Goal: Transaction & Acquisition: Download file/media

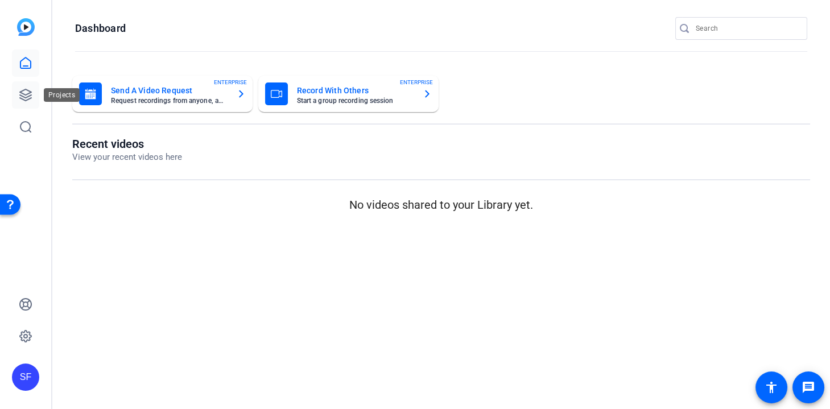
click at [34, 94] on link at bounding box center [25, 94] width 27 height 27
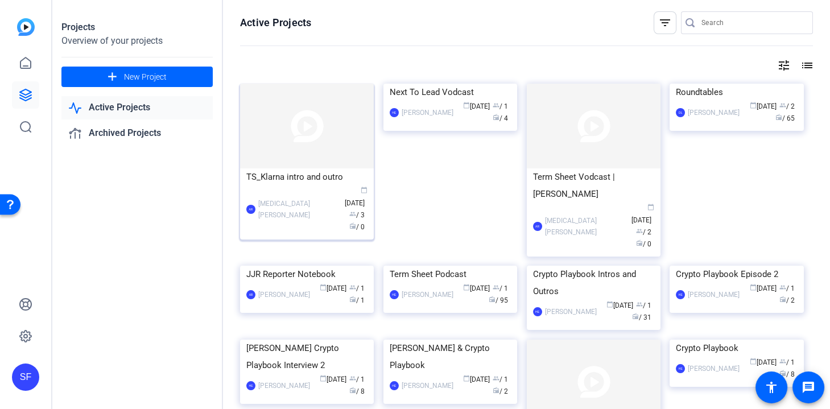
click at [281, 135] on img at bounding box center [307, 126] width 134 height 85
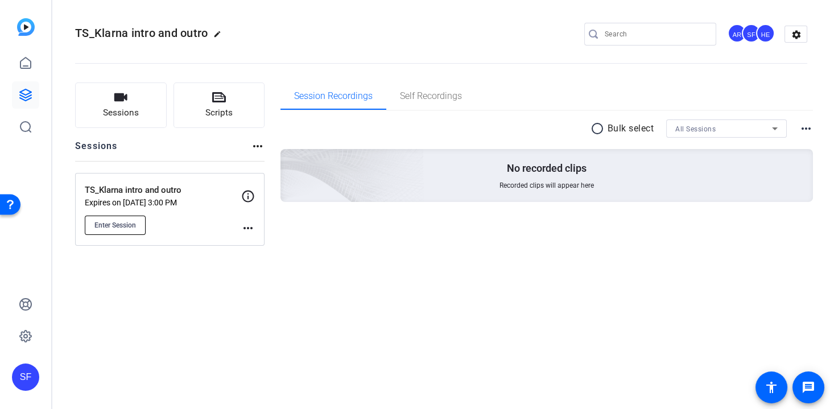
click at [110, 225] on span "Enter Session" at bounding box center [115, 225] width 42 height 9
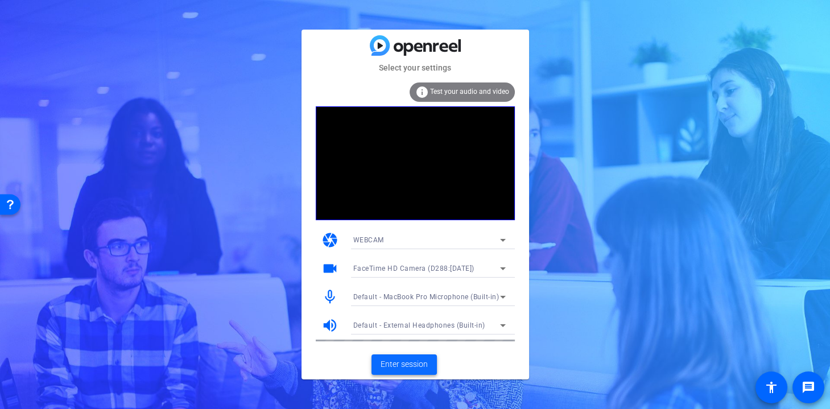
click at [405, 359] on span "Enter session" at bounding box center [404, 365] width 47 height 12
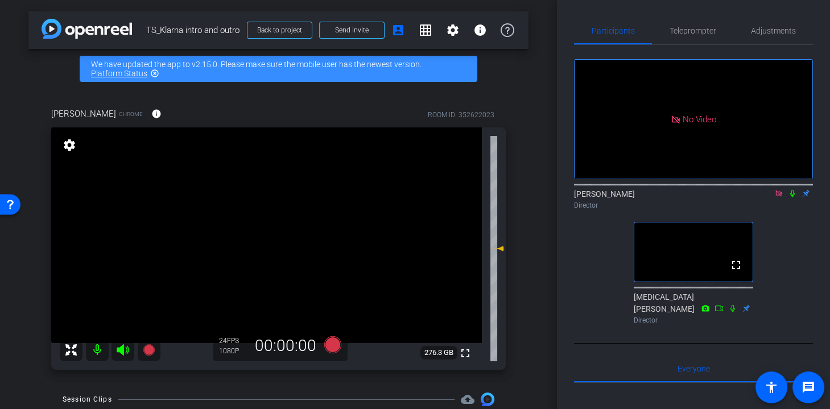
click at [791, 198] on icon at bounding box center [792, 194] width 9 height 8
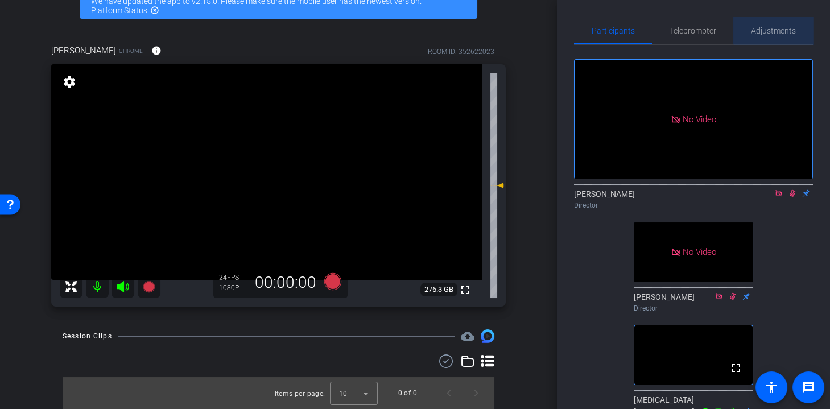
click at [788, 18] on span "Adjustments" at bounding box center [773, 30] width 45 height 27
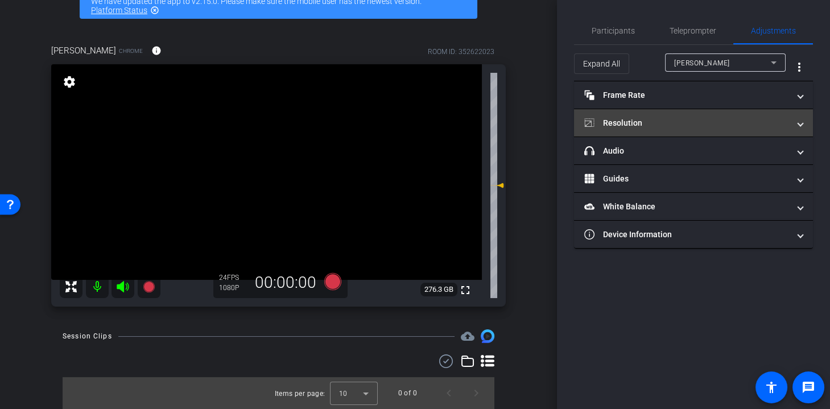
click at [672, 119] on mat-panel-title "Resolution" at bounding box center [687, 123] width 205 height 12
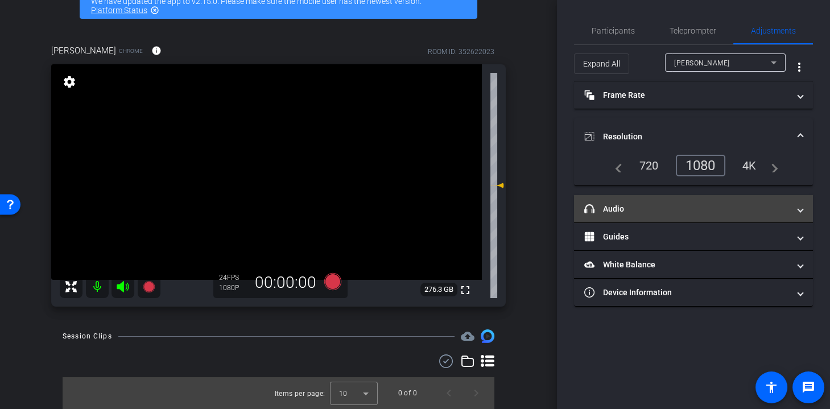
click at [693, 208] on mat-panel-title "headphone icon Audio" at bounding box center [687, 209] width 205 height 12
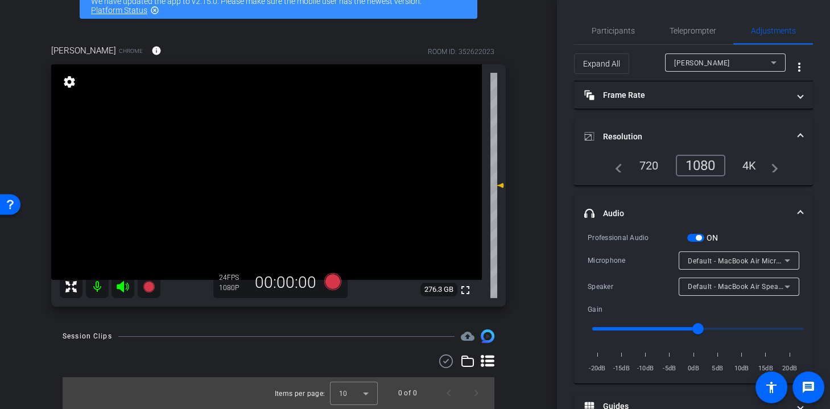
click at [709, 254] on div "Default - MacBook Air Microphone (Built-in)" at bounding box center [736, 261] width 97 height 14
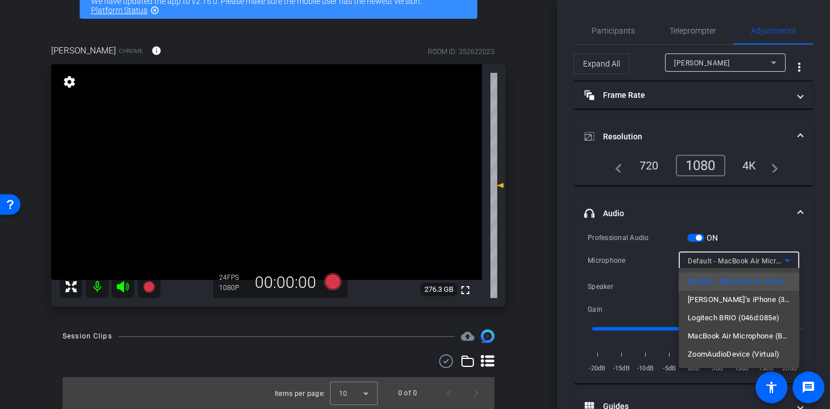
click at [662, 221] on div at bounding box center [415, 204] width 830 height 409
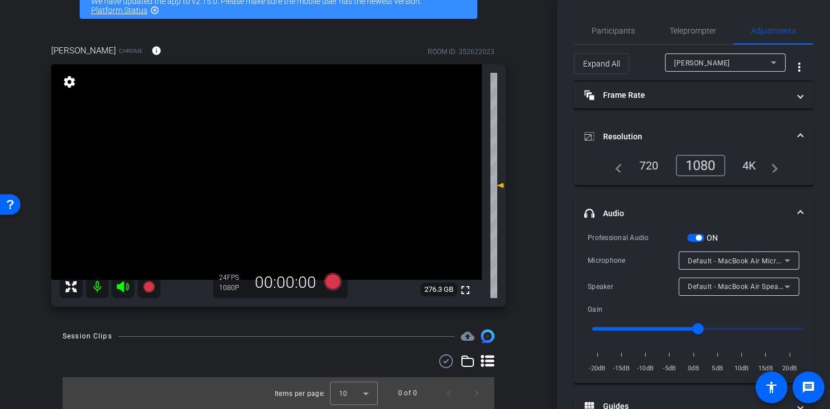
click at [651, 135] on mat-panel-title "Resolution" at bounding box center [687, 137] width 205 height 12
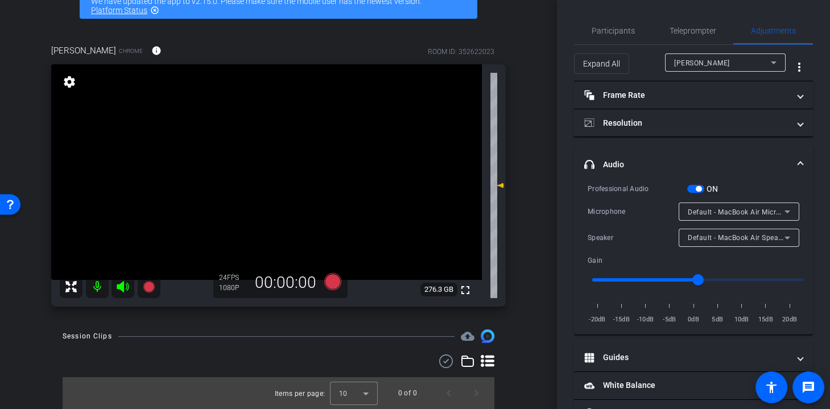
click at [665, 152] on mat-expansion-panel-header "headphone icon Audio" at bounding box center [693, 164] width 239 height 36
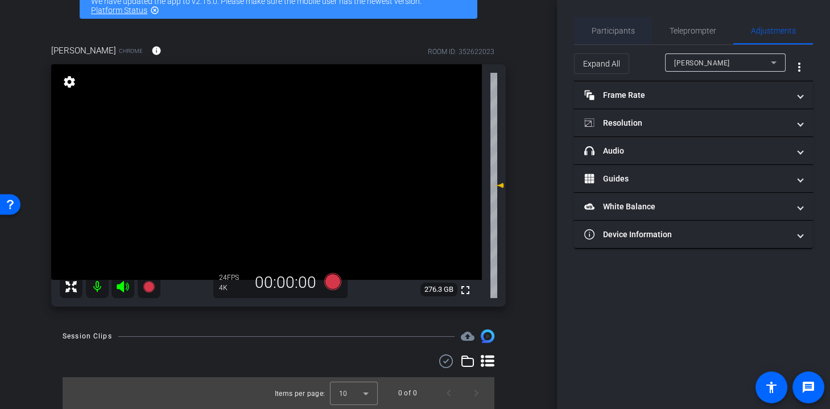
click at [598, 30] on span "Participants" at bounding box center [613, 31] width 43 height 8
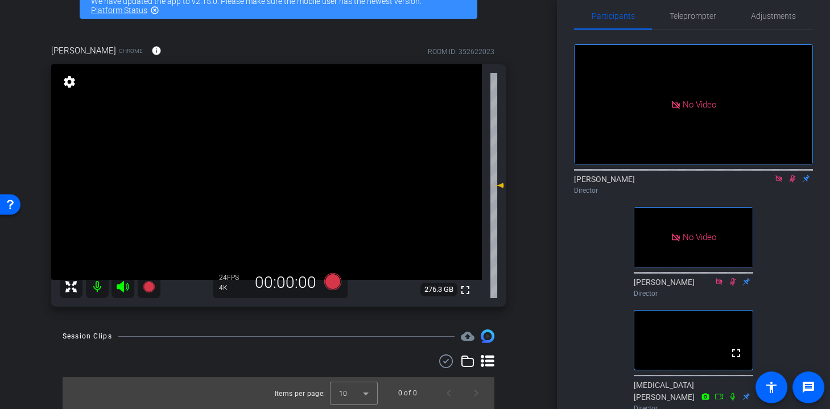
scroll to position [19, 0]
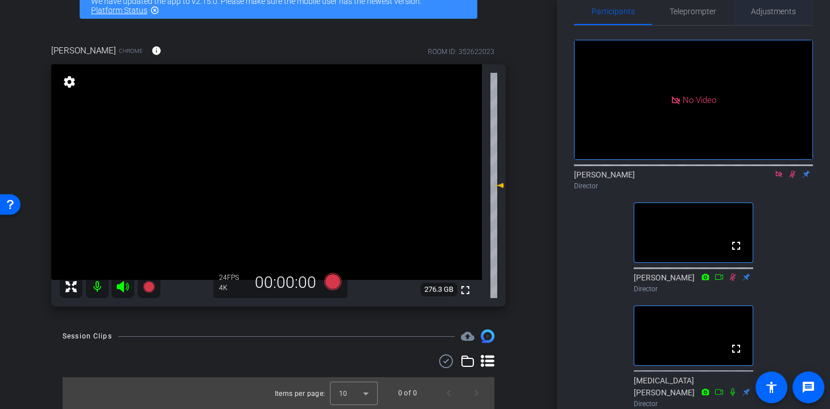
click at [767, 10] on span "Adjustments" at bounding box center [773, 11] width 45 height 8
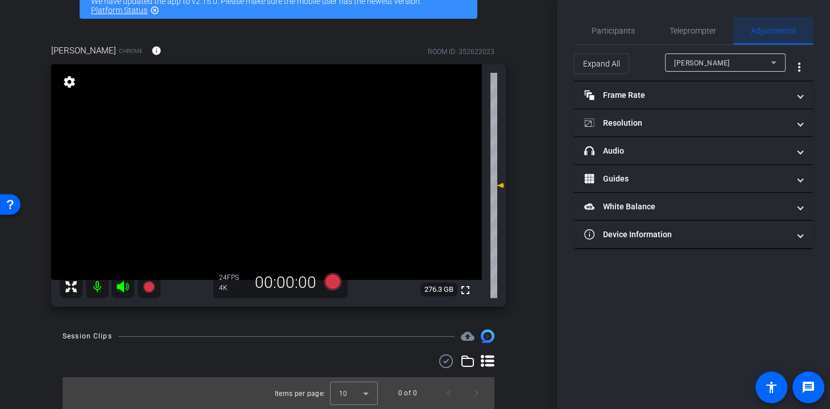
scroll to position [0, 0]
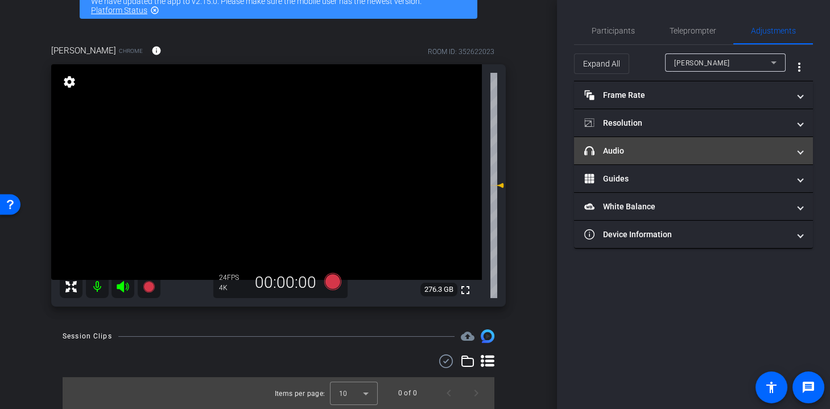
click at [636, 158] on mat-expansion-panel-header "headphone icon Audio" at bounding box center [693, 150] width 239 height 27
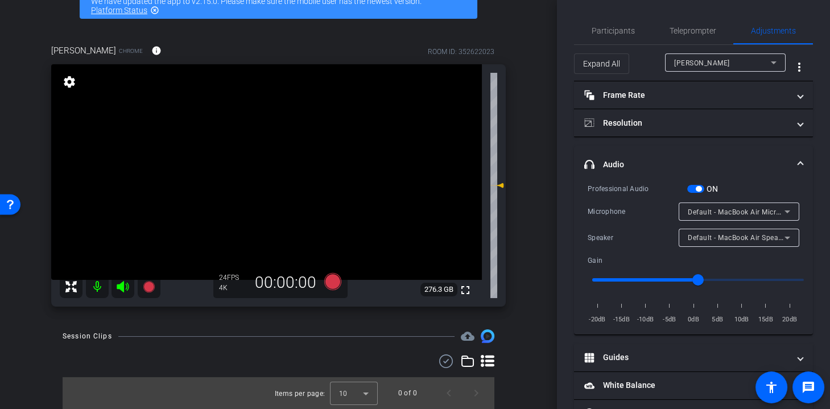
click at [718, 238] on span "Default - MacBook Air Speakers (Built-in)" at bounding box center [755, 237] width 135 height 9
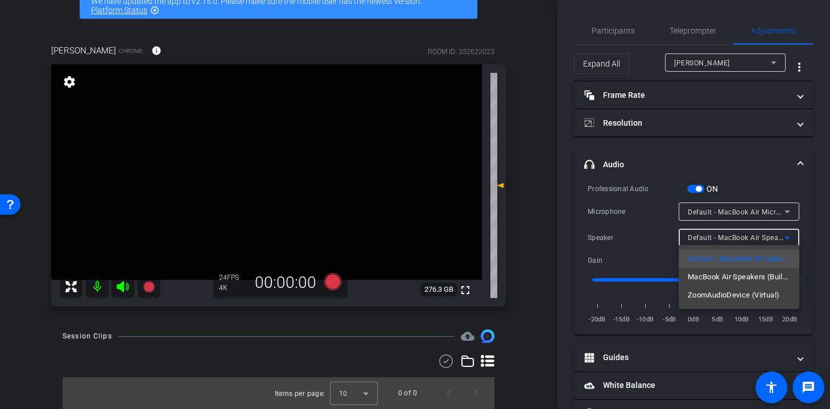
click at [718, 238] on div at bounding box center [415, 204] width 830 height 409
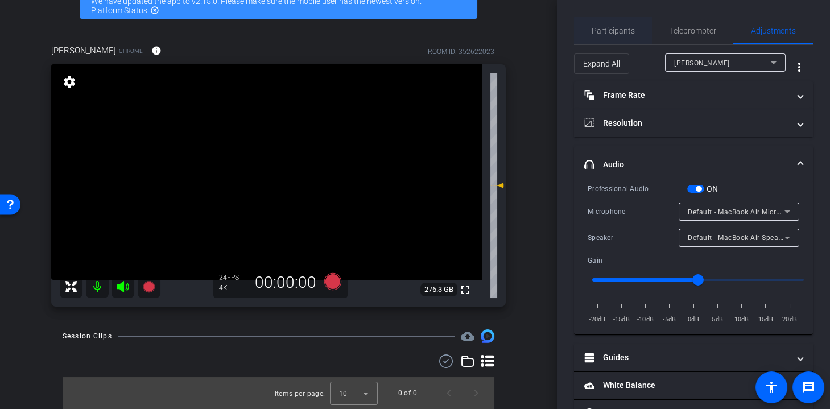
click at [614, 27] on span "Participants" at bounding box center [613, 31] width 43 height 8
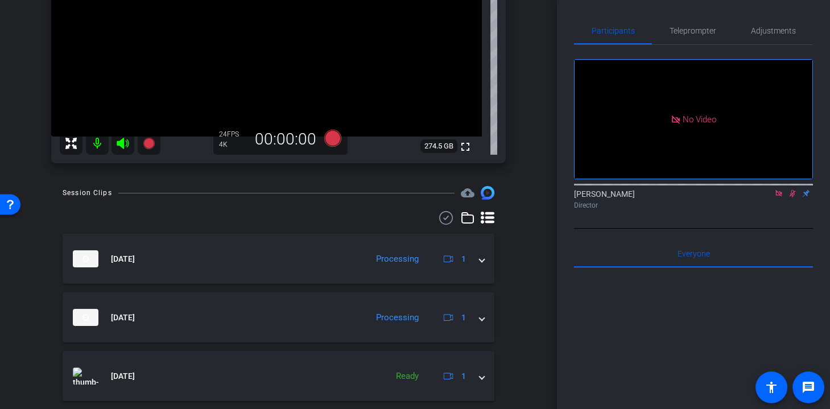
scroll to position [219, 0]
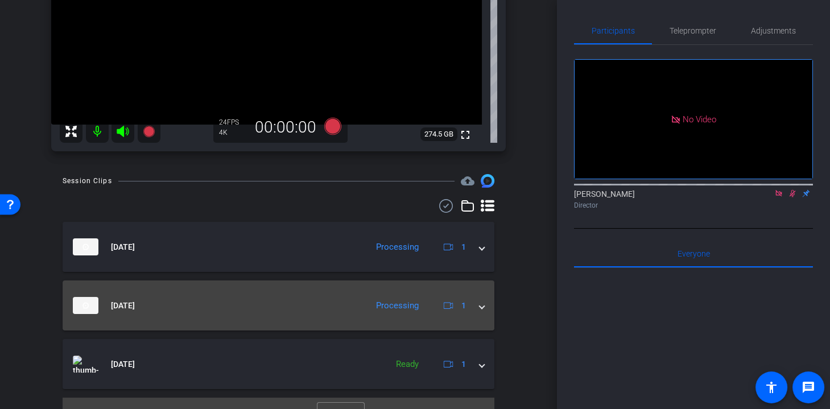
click at [483, 307] on span at bounding box center [482, 306] width 5 height 12
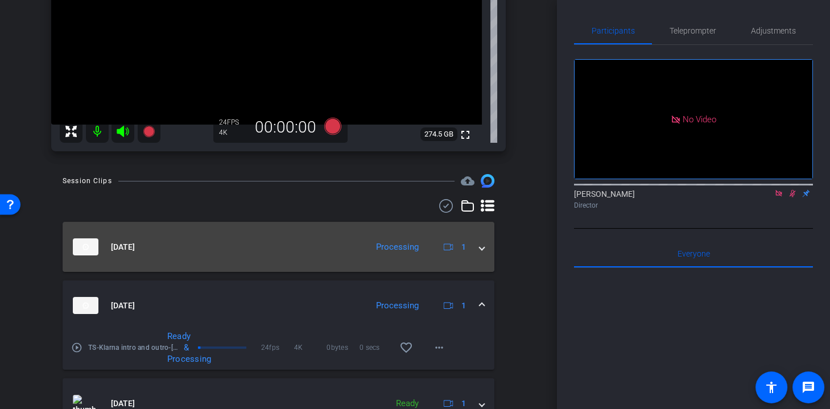
click at [484, 253] on mat-expansion-panel-header "[DATE] Processing 1" at bounding box center [279, 247] width 432 height 50
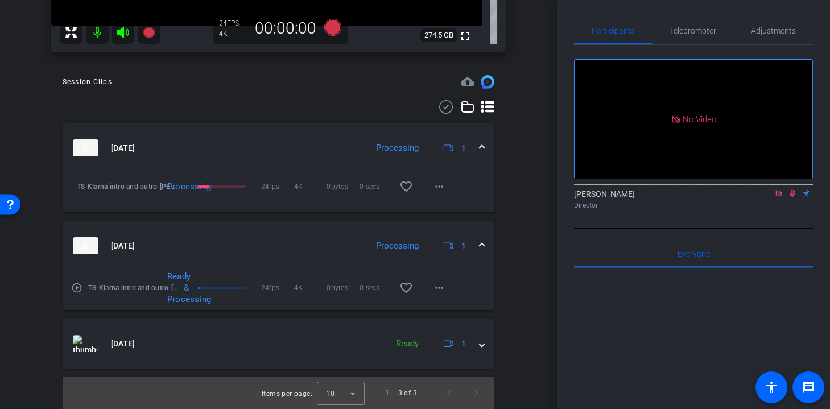
scroll to position [0, 0]
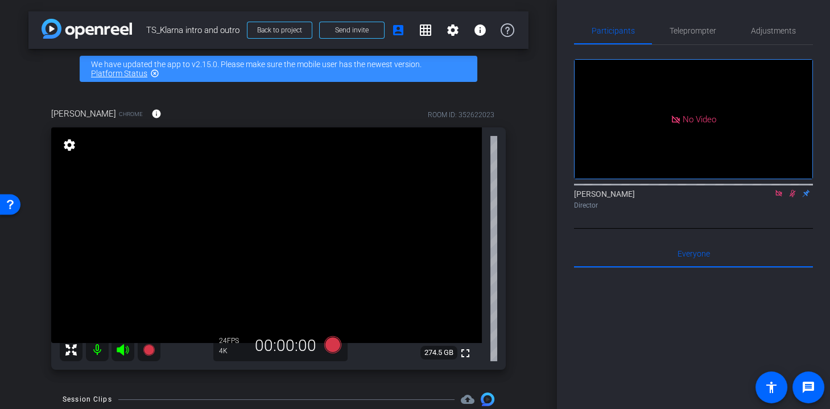
click at [742, 191] on div "No Video [PERSON_NAME] Director" at bounding box center [693, 137] width 239 height 184
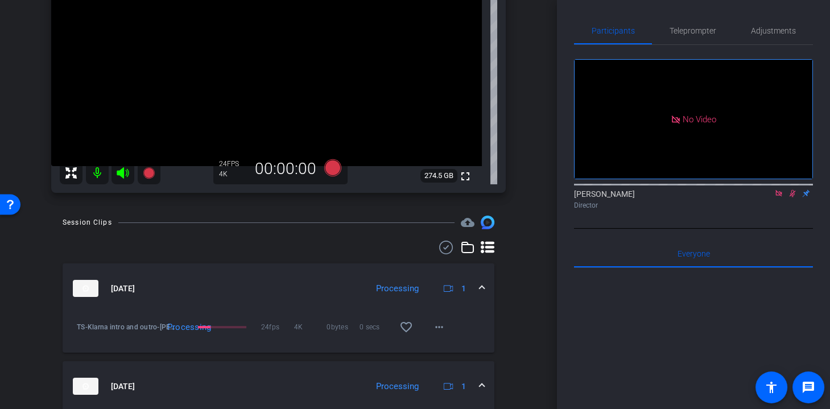
scroll to position [187, 0]
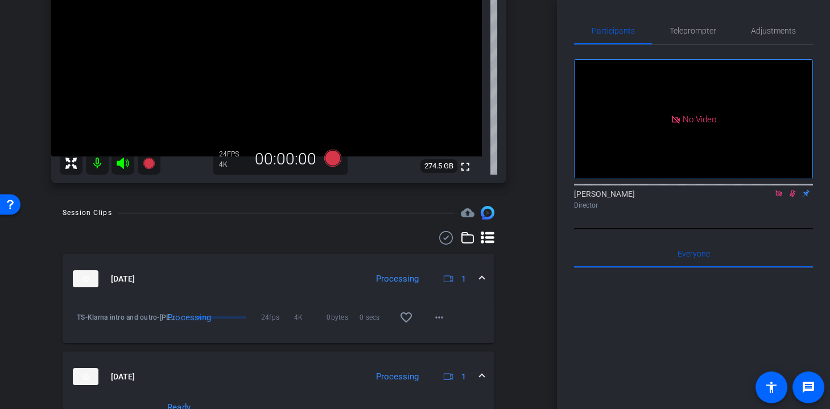
click at [795, 190] on icon at bounding box center [792, 194] width 9 height 8
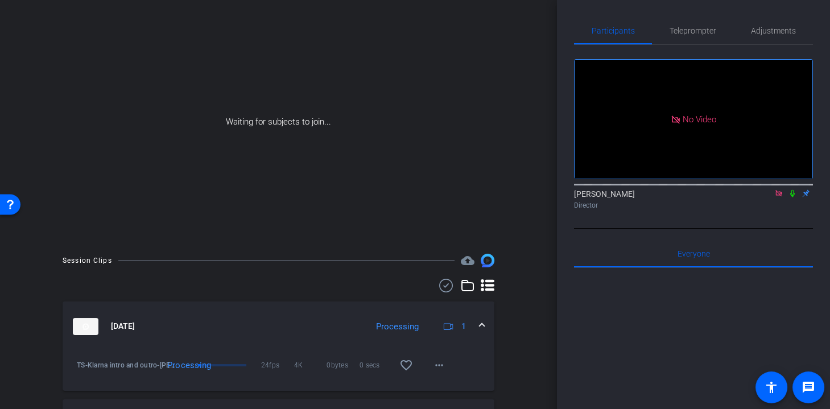
scroll to position [265, 0]
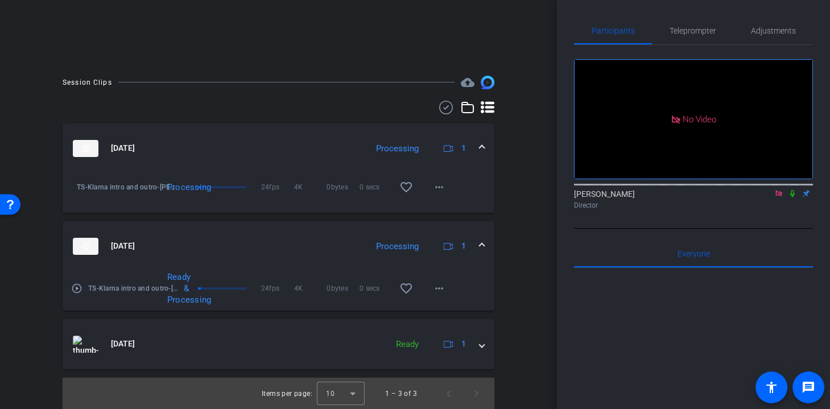
click at [483, 244] on span at bounding box center [482, 246] width 5 height 12
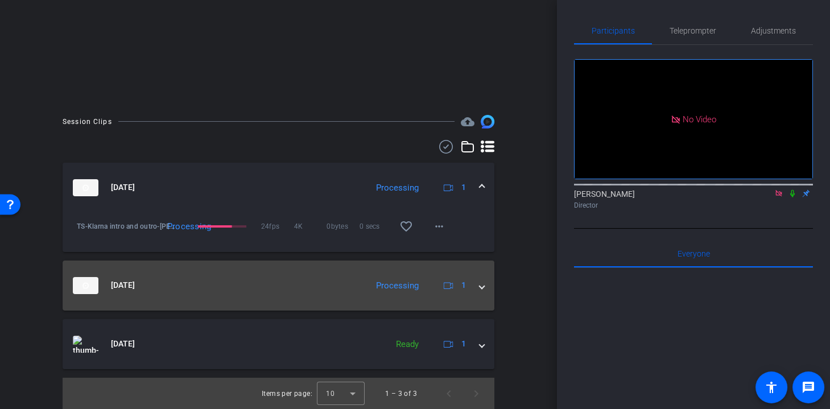
click at [483, 291] on mat-expansion-panel-header "[DATE] Processing 1" at bounding box center [279, 286] width 432 height 50
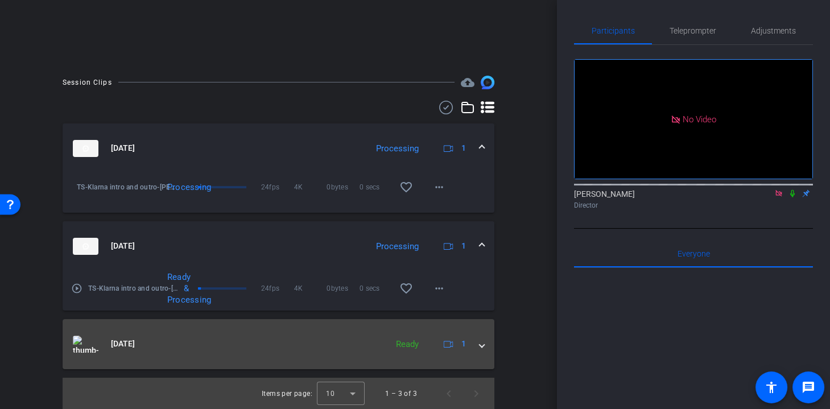
click at [478, 343] on div "[DATE] Ready 1" at bounding box center [276, 344] width 407 height 17
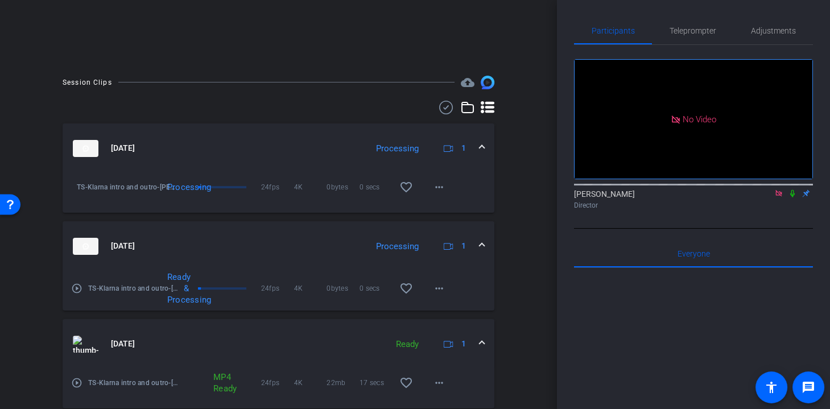
scroll to position [305, 0]
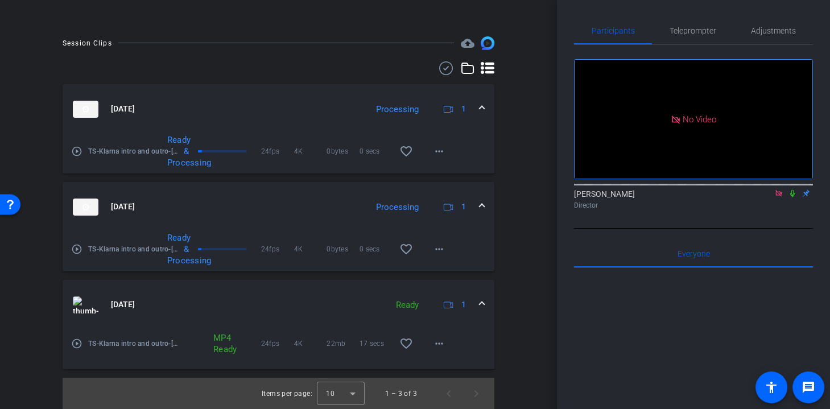
click at [483, 204] on span at bounding box center [482, 207] width 5 height 12
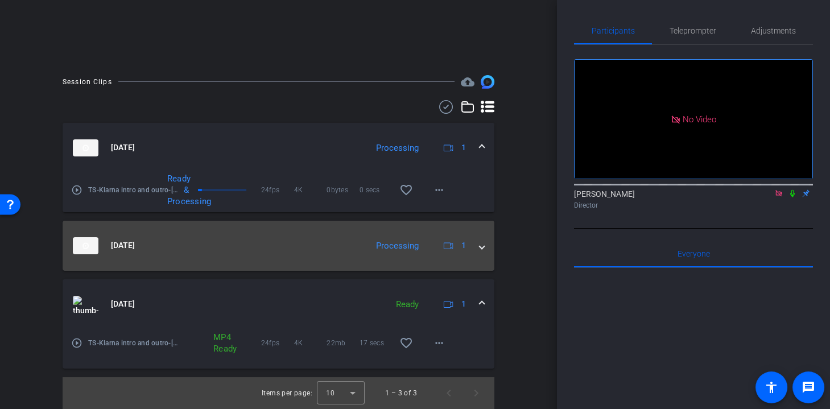
scroll to position [265, 0]
click at [487, 247] on mat-expansion-panel-header "[DATE] Processing 1" at bounding box center [279, 246] width 432 height 50
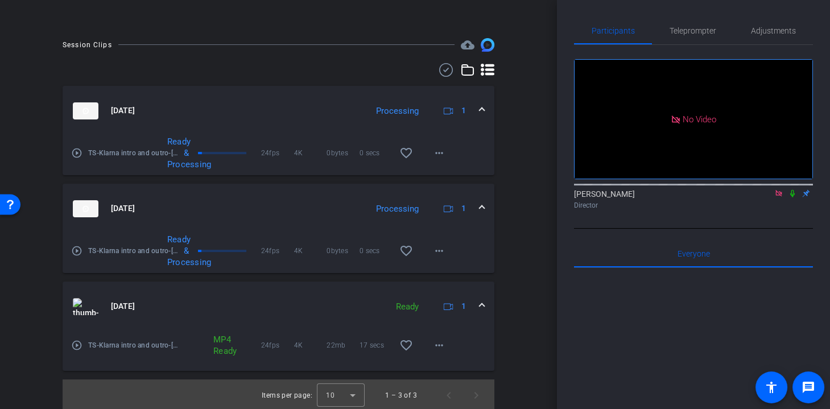
scroll to position [305, 0]
click at [483, 207] on span at bounding box center [482, 207] width 5 height 12
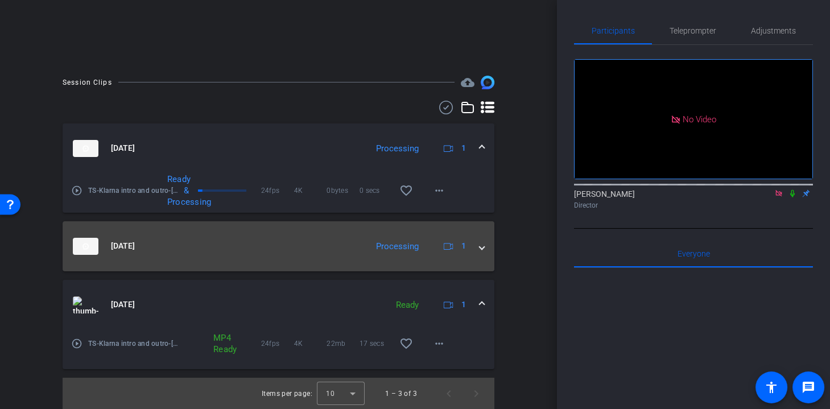
click at [483, 241] on span at bounding box center [482, 246] width 5 height 12
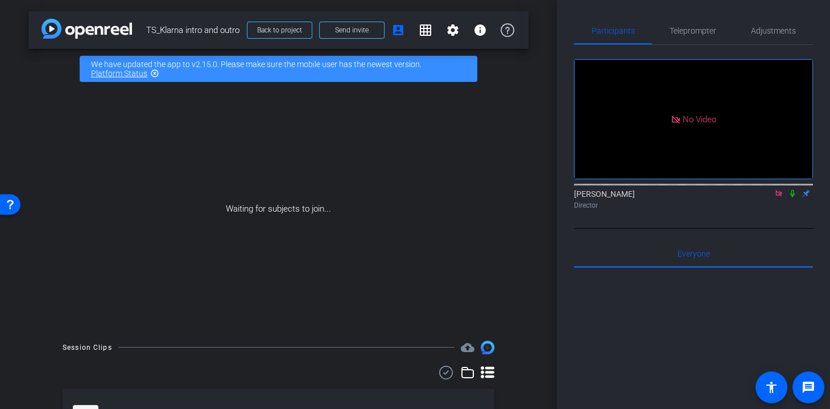
scroll to position [4, 0]
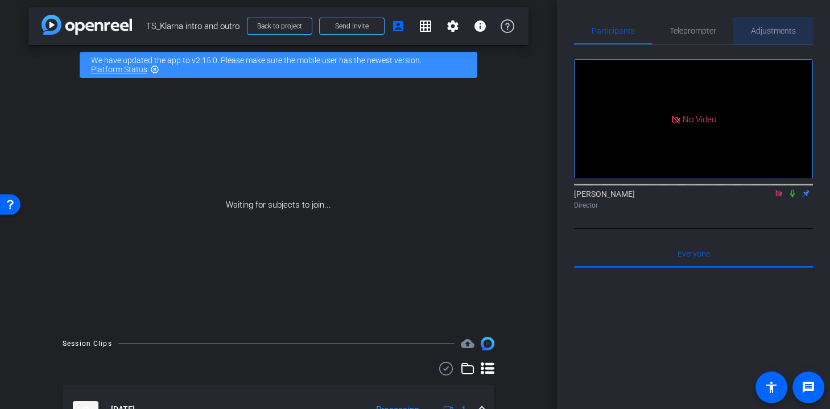
click at [781, 27] on span "Adjustments" at bounding box center [773, 31] width 45 height 8
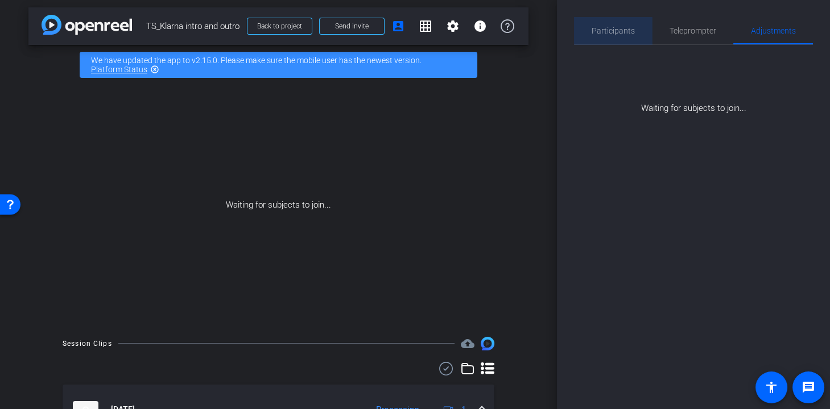
click at [618, 30] on span "Participants" at bounding box center [613, 31] width 43 height 8
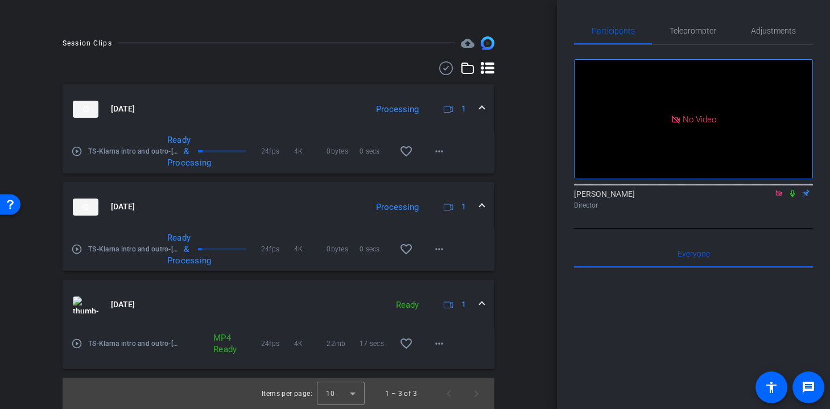
scroll to position [302, 0]
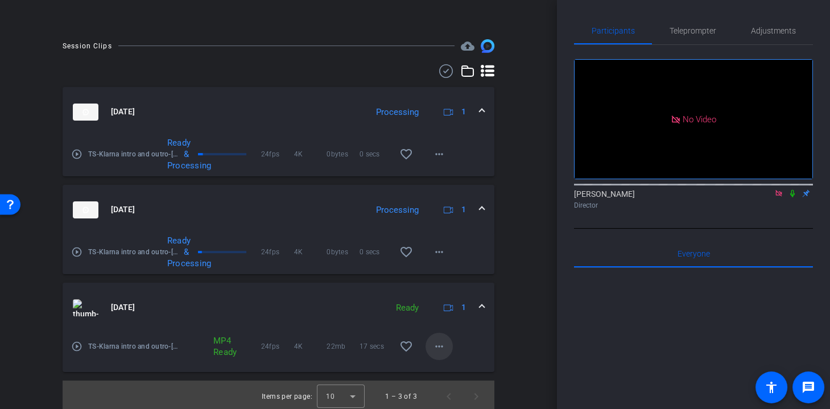
click at [441, 347] on mat-icon "more_horiz" at bounding box center [440, 347] width 14 height 14
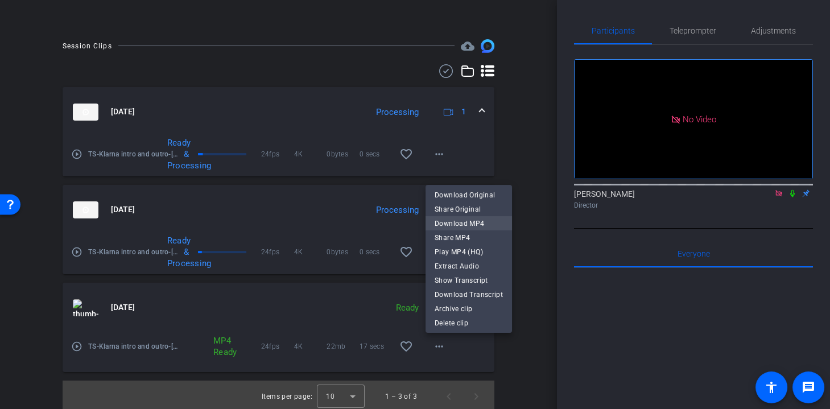
click at [478, 224] on span "Download MP4" at bounding box center [469, 223] width 68 height 14
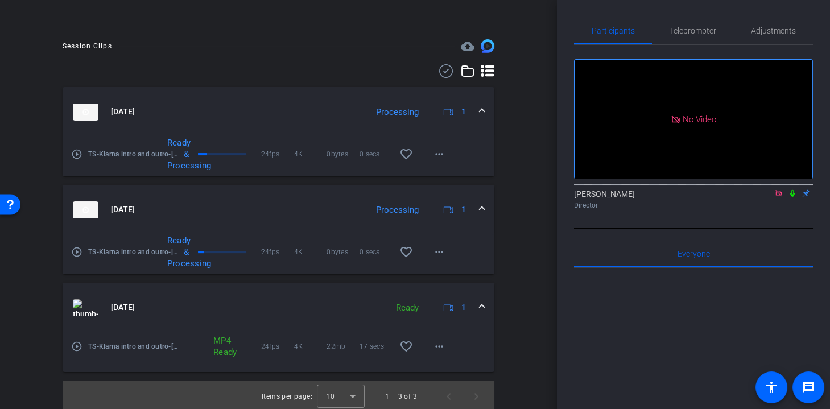
scroll to position [300, 0]
click at [483, 211] on span at bounding box center [482, 211] width 5 height 12
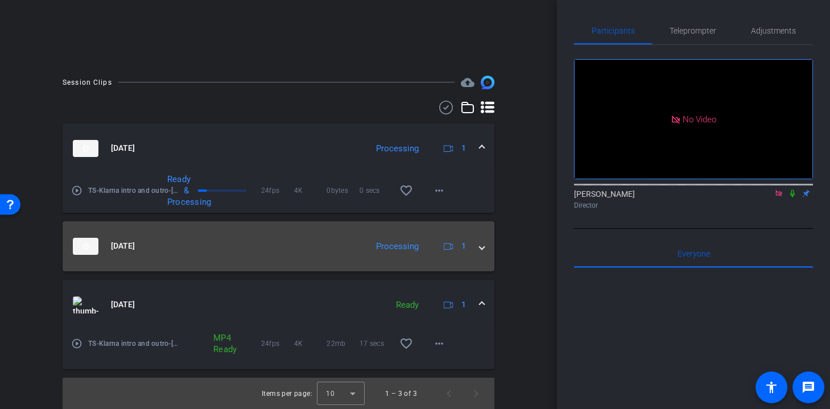
click at [479, 247] on div "[DATE] Processing 1" at bounding box center [276, 246] width 407 height 17
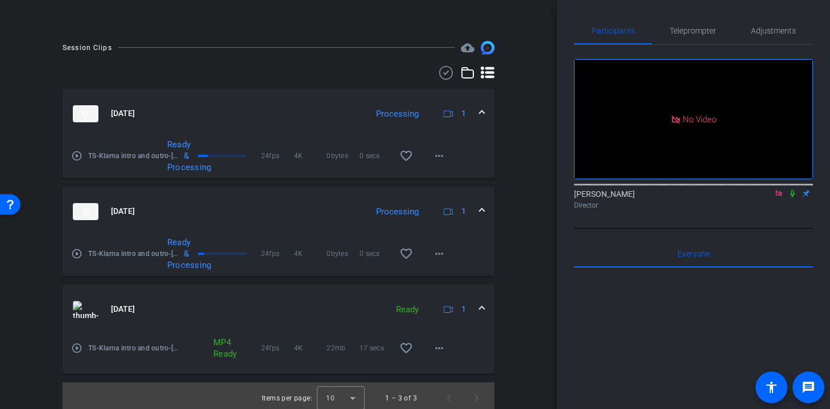
click at [195, 263] on div "Ready & Processing" at bounding box center [178, 254] width 33 height 34
click at [119, 258] on span "TS-Klarna intro and outro-[PERSON_NAME] -2025-09-08-14-39-39-595-0" at bounding box center [133, 253] width 91 height 11
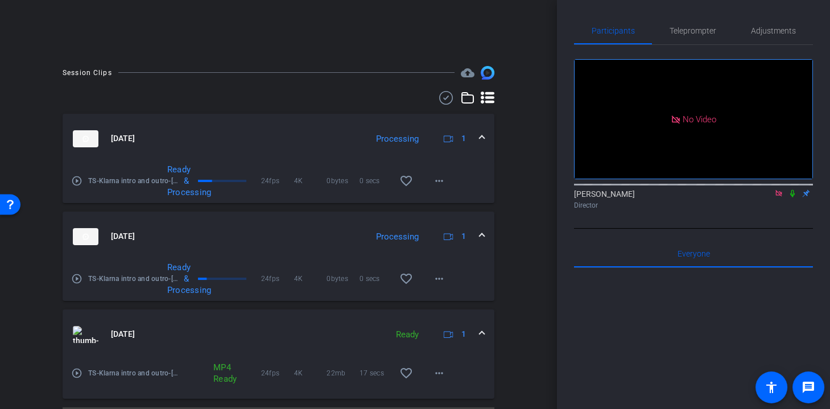
scroll to position [305, 0]
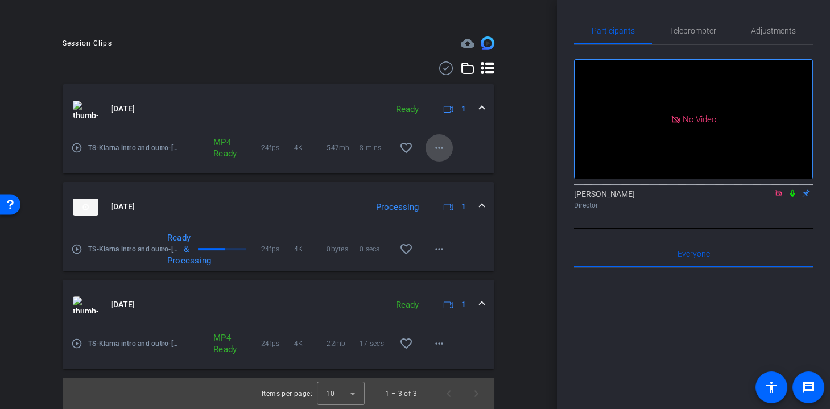
click at [442, 146] on mat-icon "more_horiz" at bounding box center [440, 148] width 14 height 14
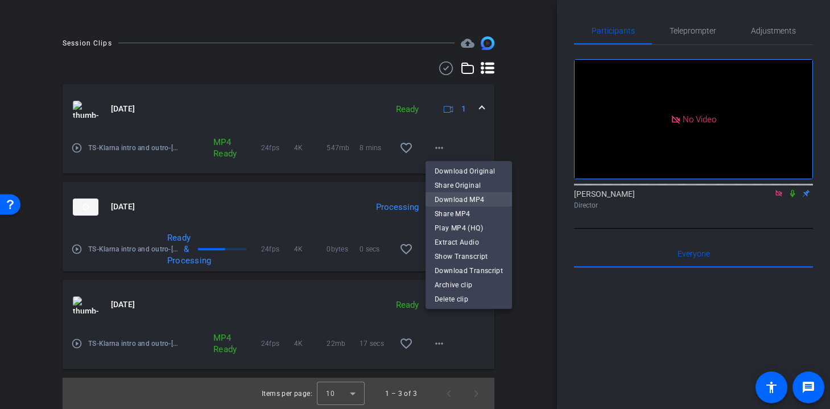
click at [489, 201] on span "Download MP4" at bounding box center [469, 200] width 68 height 14
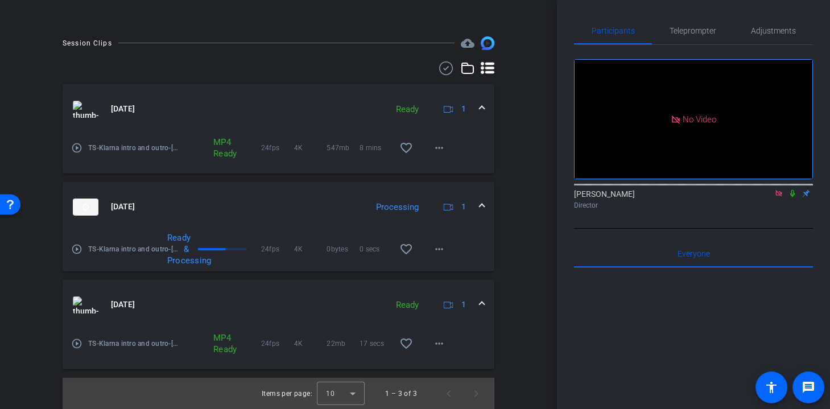
click at [793, 190] on icon at bounding box center [792, 194] width 9 height 8
click at [442, 246] on mat-icon "more_horiz" at bounding box center [440, 246] width 14 height 14
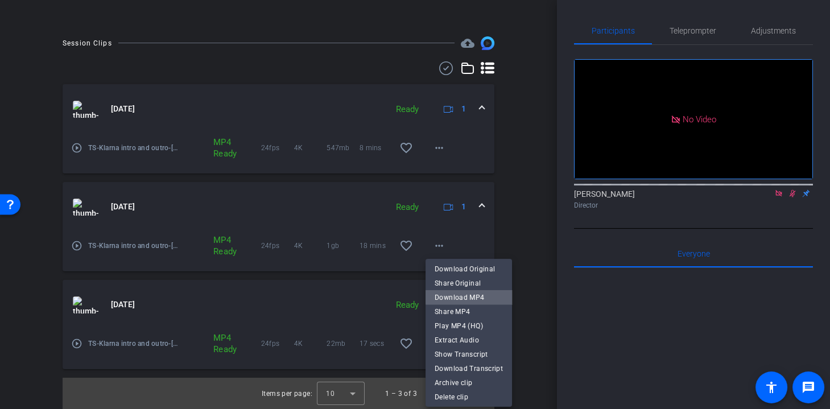
click at [479, 296] on span "Download MP4" at bounding box center [469, 298] width 68 height 14
